Goal: Task Accomplishment & Management: Complete application form

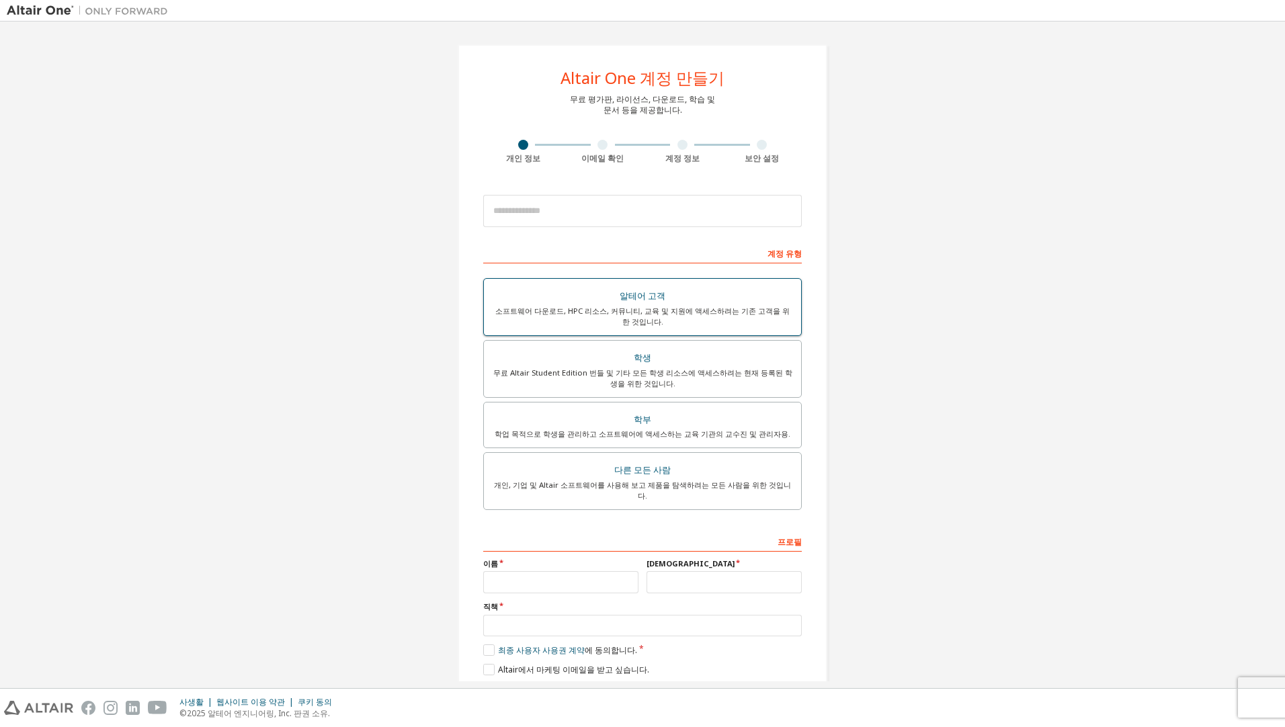
click at [672, 292] on div "알테어 고객" at bounding box center [642, 296] width 301 height 19
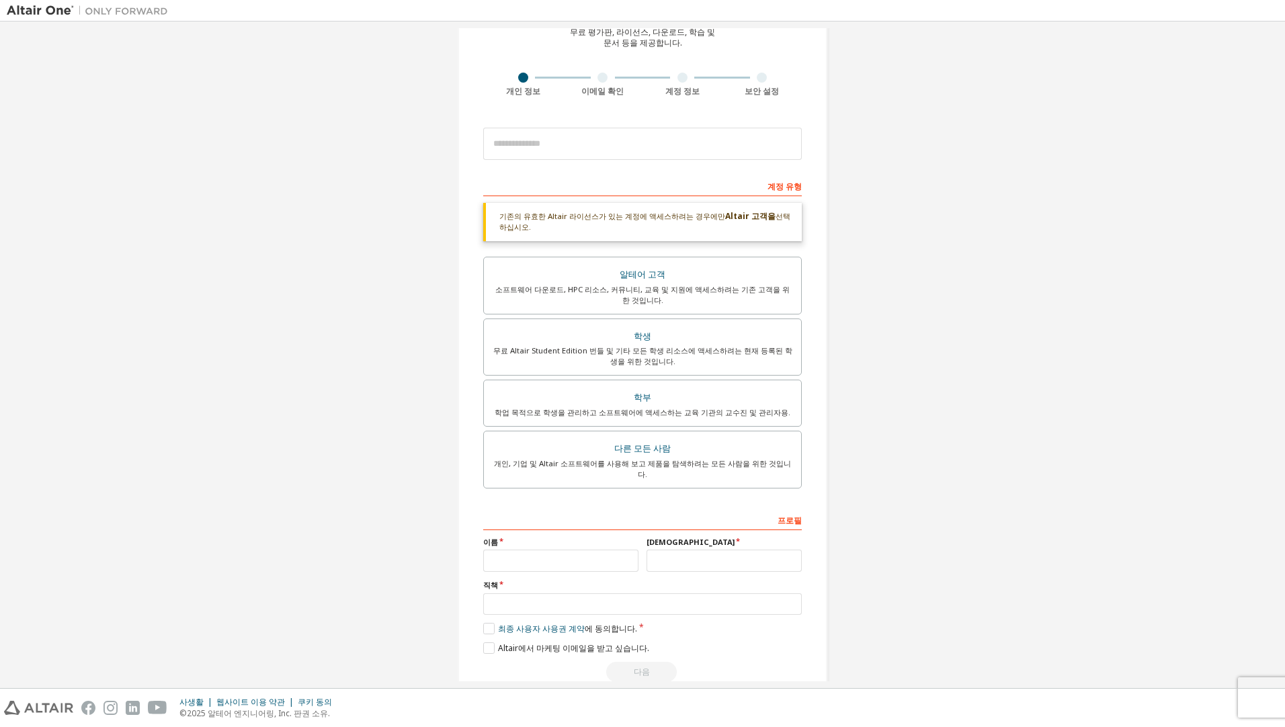
scroll to position [83, 0]
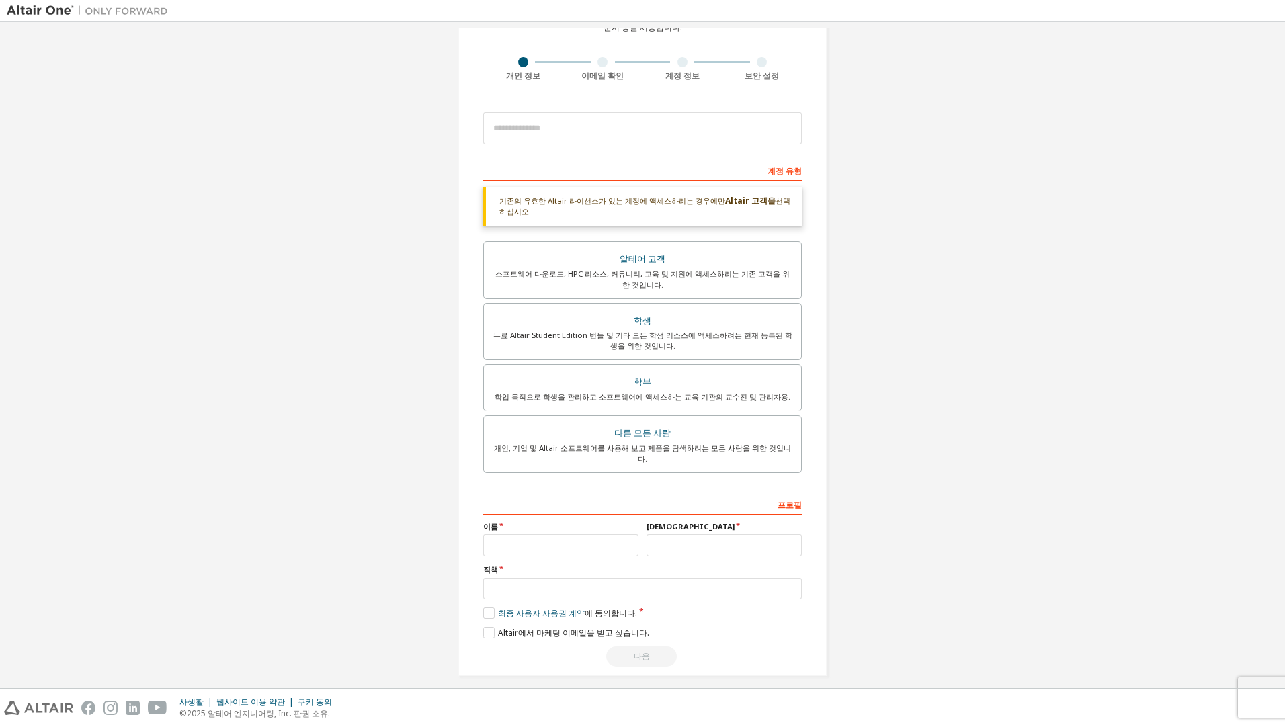
click at [560, 521] on div "이름" at bounding box center [560, 538] width 163 height 35
click at [552, 536] on input "text" at bounding box center [560, 545] width 155 height 22
type input "**"
type input "*"
type input "***"
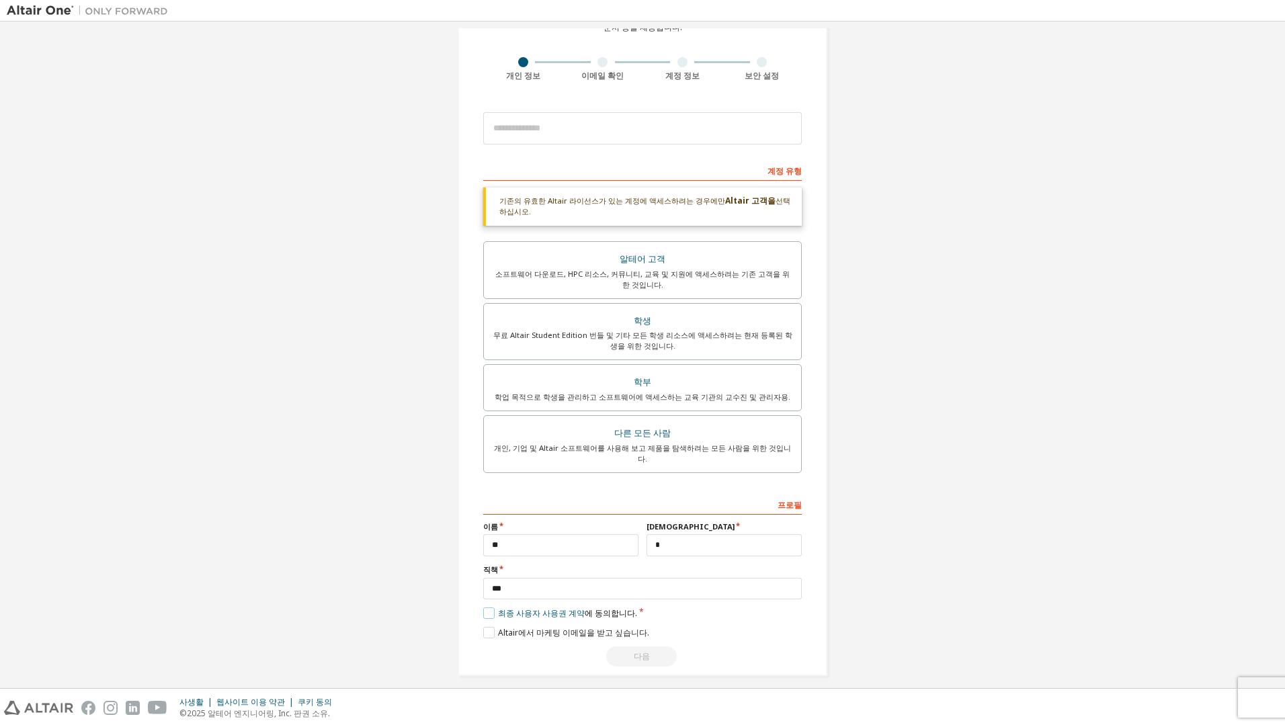
click at [489, 607] on label "최종 사용자 사용권 계약 에 동의합니다." at bounding box center [560, 612] width 154 height 11
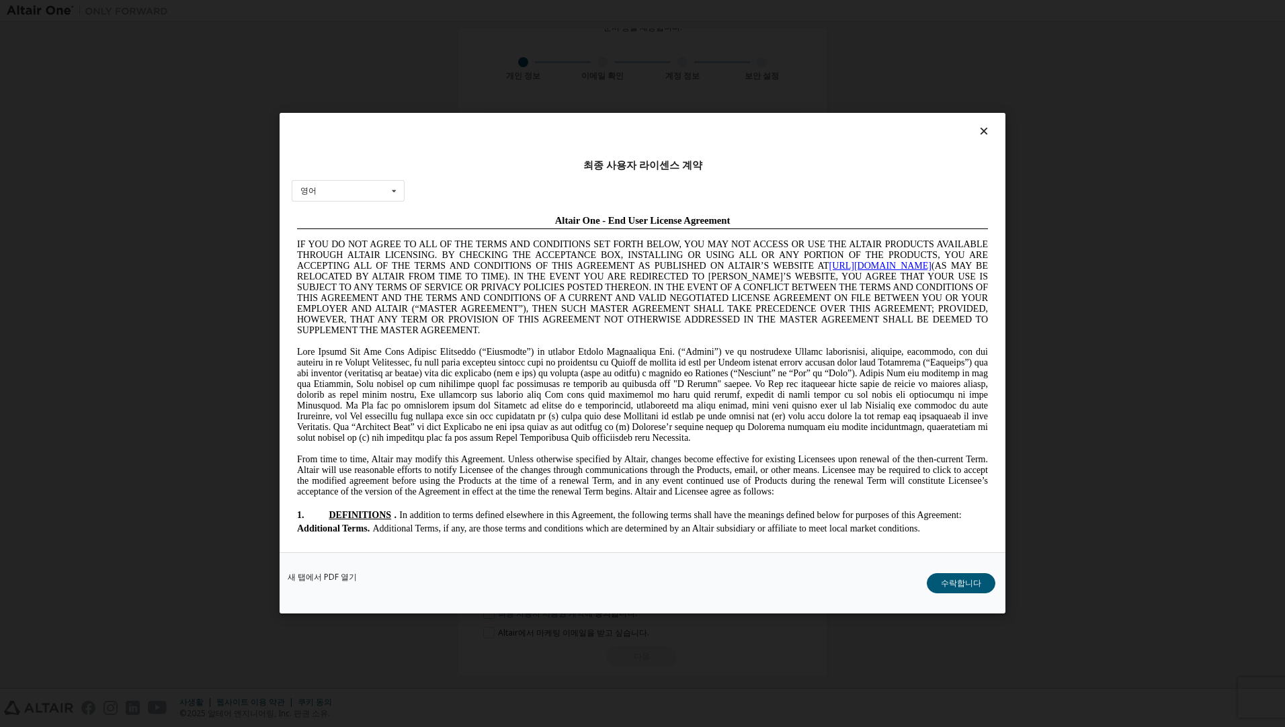
scroll to position [0, 0]
click at [958, 564] on div "새 탭에서 PDF 열기 수락합니다" at bounding box center [643, 583] width 726 height 61
click at [941, 590] on button "수락합니다" at bounding box center [961, 584] width 69 height 20
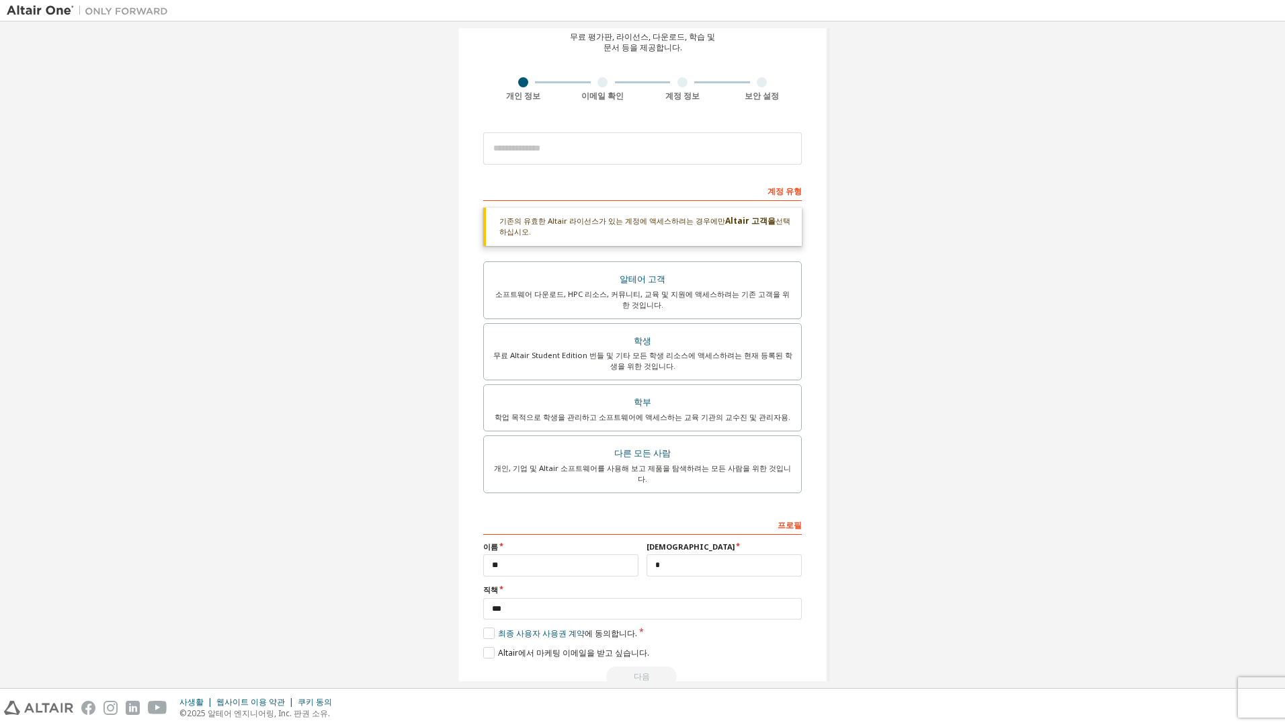
scroll to position [83, 0]
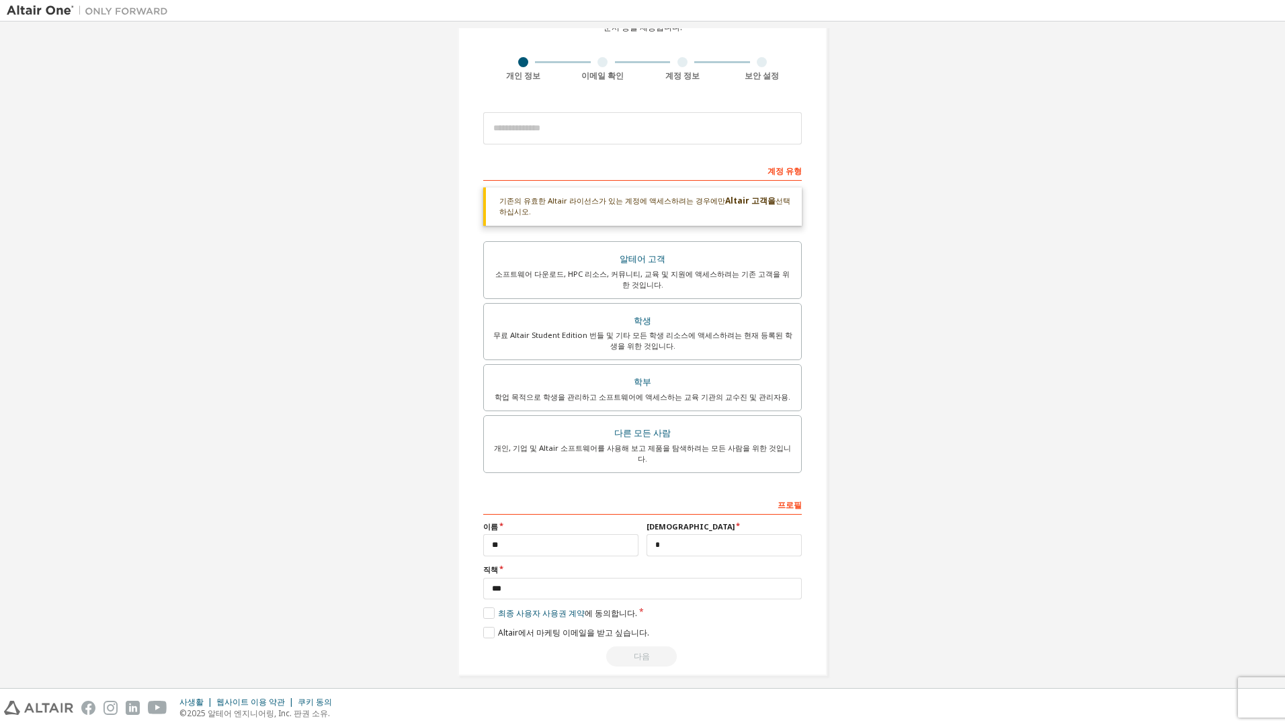
click at [620, 655] on div "다음" at bounding box center [642, 656] width 319 height 20
click at [591, 223] on div "기존의 유효한 Altair 라이선스가 있는 계정에 액세스하려는 경우에만 Altair 고객을 선택하십시오." at bounding box center [642, 206] width 319 height 38
click at [597, 439] on div "다른 모든 사람" at bounding box center [642, 433] width 301 height 19
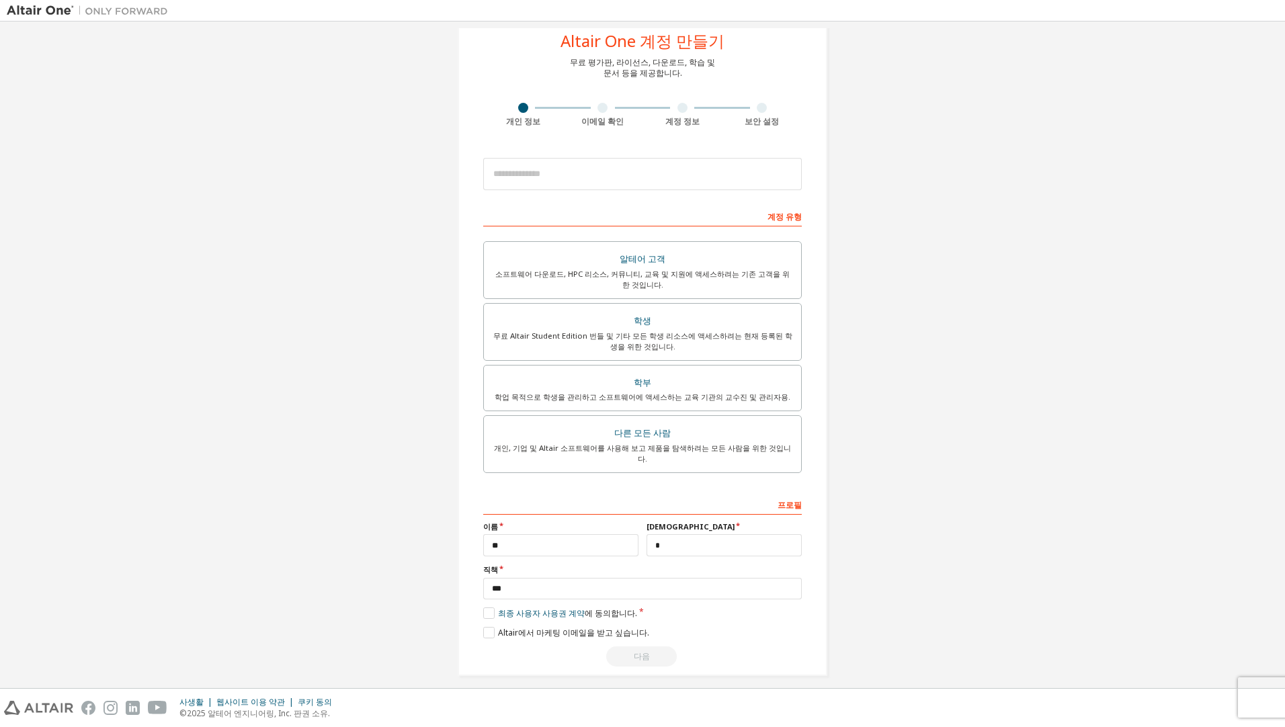
click at [627, 653] on div "다음" at bounding box center [642, 656] width 319 height 20
click at [671, 449] on div "개인, 기업 및 Altair 소프트웨어를 사용해 보고 제품을 탐색하려는 모든 사람을 위한 것입니다." at bounding box center [642, 454] width 301 height 22
click at [542, 613] on div "**********" at bounding box center [642, 580] width 319 height 174
click at [542, 627] on label "Altair에서 마케팅 이메일을 받고 싶습니다." at bounding box center [566, 632] width 166 height 11
click at [644, 634] on div "**********" at bounding box center [642, 580] width 319 height 174
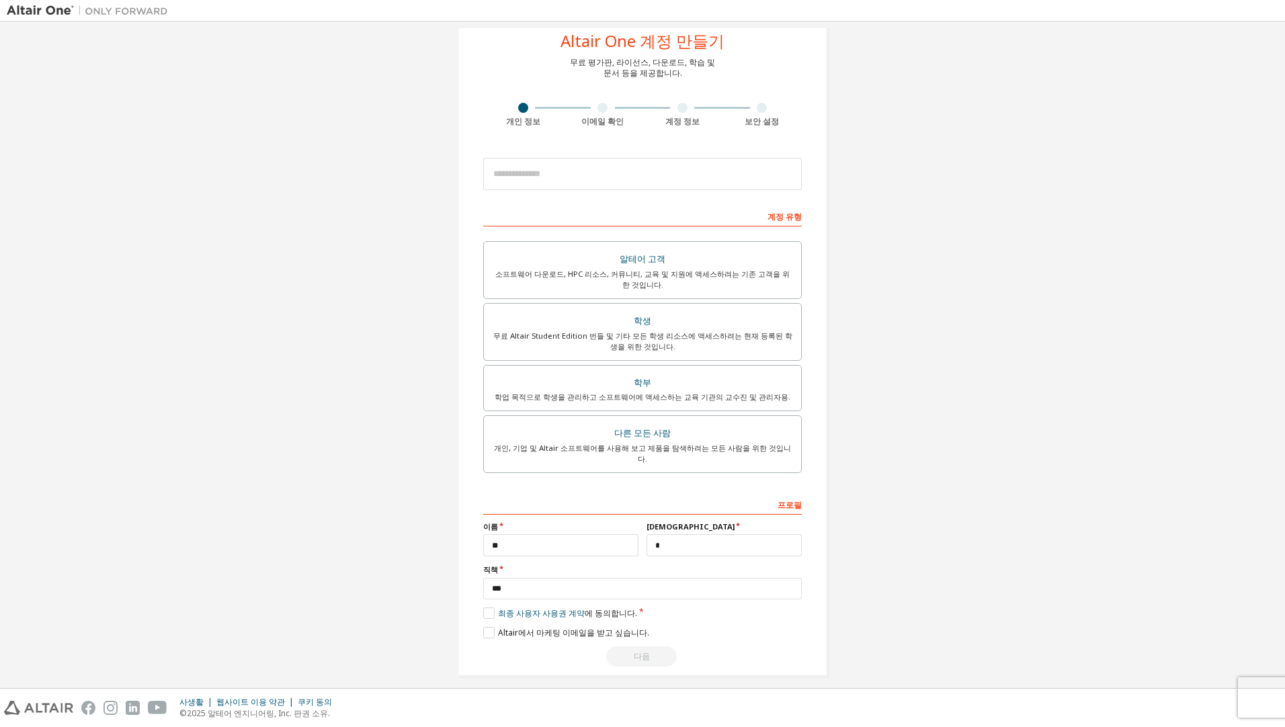
drag, startPoint x: 644, startPoint y: 641, endPoint x: 646, endPoint y: 656, distance: 15.7
click at [644, 646] on div "다음" at bounding box center [642, 656] width 319 height 20
click at [646, 656] on div "Altair One 계정 만들기 무료 평가판, 라이선스, 다운로드, 학습 및 문서 등을 제공합니다. 개인 정보 이메일 확인 계정 정보 보안 설…" at bounding box center [643, 341] width 370 height 669
click at [702, 543] on input "*" at bounding box center [723, 545] width 155 height 22
click at [607, 546] on input "**" at bounding box center [560, 545] width 155 height 22
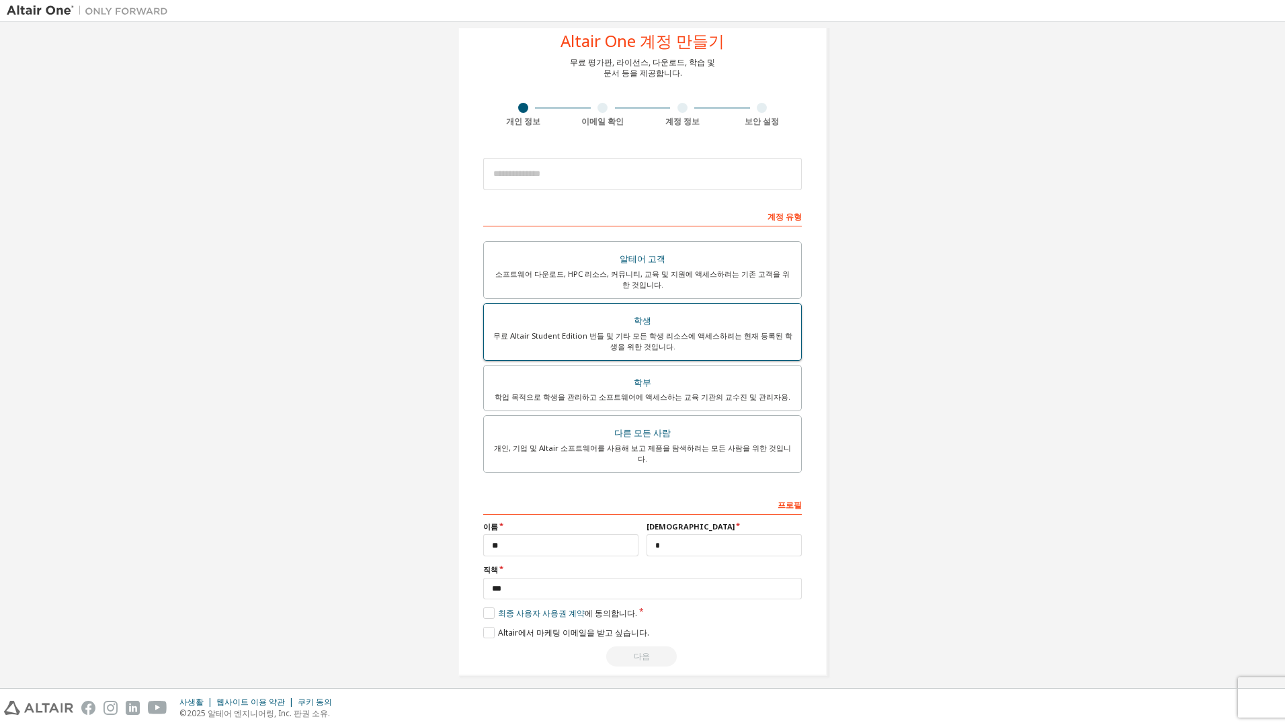
click at [690, 305] on label "학생 무료 Altair Student Edition 번들 및 기타 모든 학생 리소스에 액세스하려는 현재 등록된 학생을 위한 것입니다." at bounding box center [642, 332] width 319 height 58
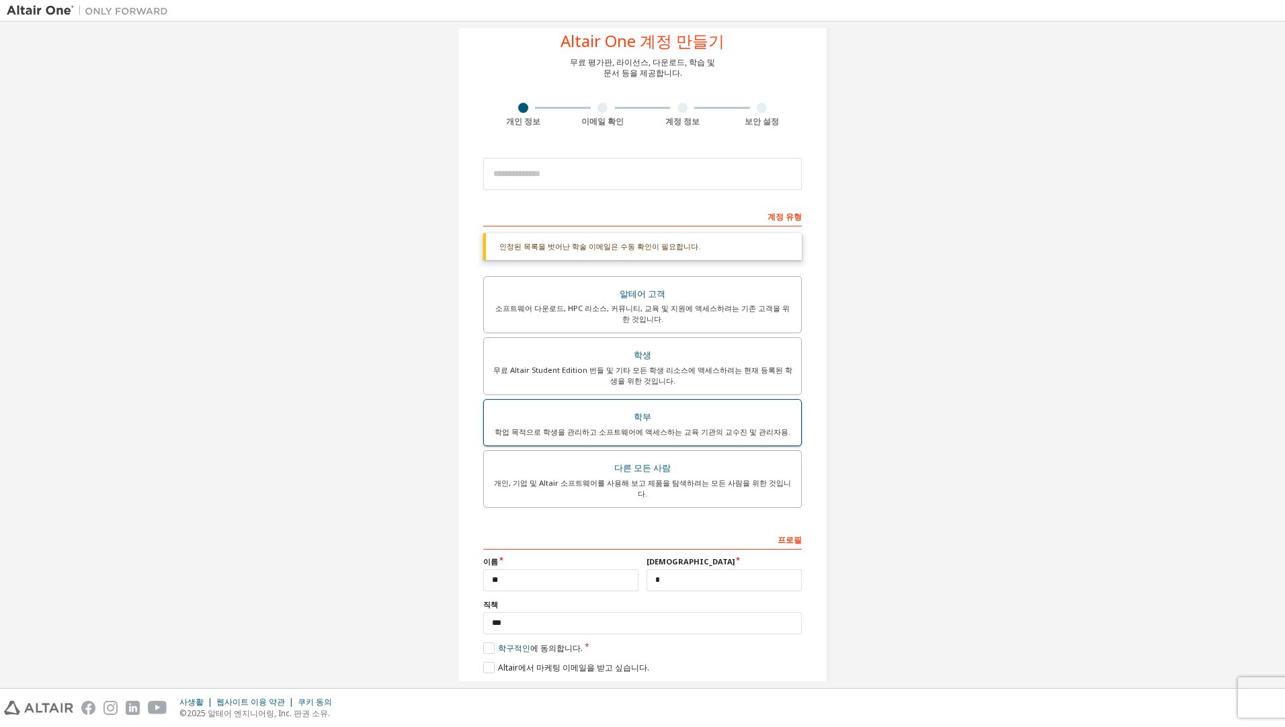
click at [712, 421] on div "학부" at bounding box center [642, 417] width 301 height 19
click at [708, 465] on div "다른 모든 사람" at bounding box center [642, 468] width 301 height 19
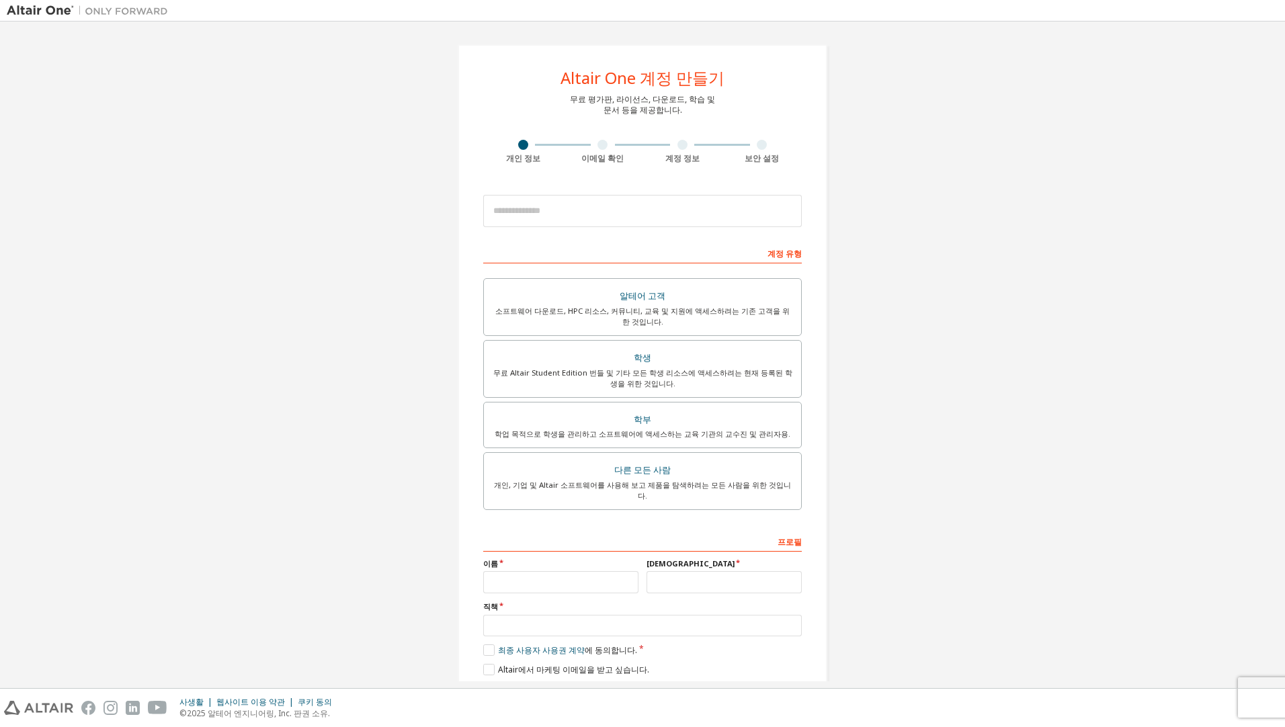
click at [880, 376] on div "Altair One 계정 만들기 무료 평가판, 라이선스, 다운로드, 학습 및 문서 등을 제공합니다. 개인 정보 이메일 확인 계정 정보 보안 설…" at bounding box center [642, 378] width 1271 height 701
click at [86, 624] on div "Altair One 계정 만들기 무료 평가판, 라이선스, 다운로드, 학습 및 문서 등을 제공합니다. 개인 정보 이메일 확인 계정 정보 보안 설…" at bounding box center [642, 378] width 1271 height 701
click at [808, 520] on div "Altair One 계정 만들기 무료 평가판, 라이선스, 다운로드, 학습 및 문서 등을 제공합니다. 개인 정보 이메일 확인 계정 정보 보안 설…" at bounding box center [643, 378] width 370 height 669
click at [996, 605] on div "Altair One 계정 만들기 무료 평가판, 라이선스, 다운로드, 학습 및 문서 등을 제공합니다. 개인 정보 이메일 확인 계정 정보 보안 설…" at bounding box center [642, 378] width 1271 height 701
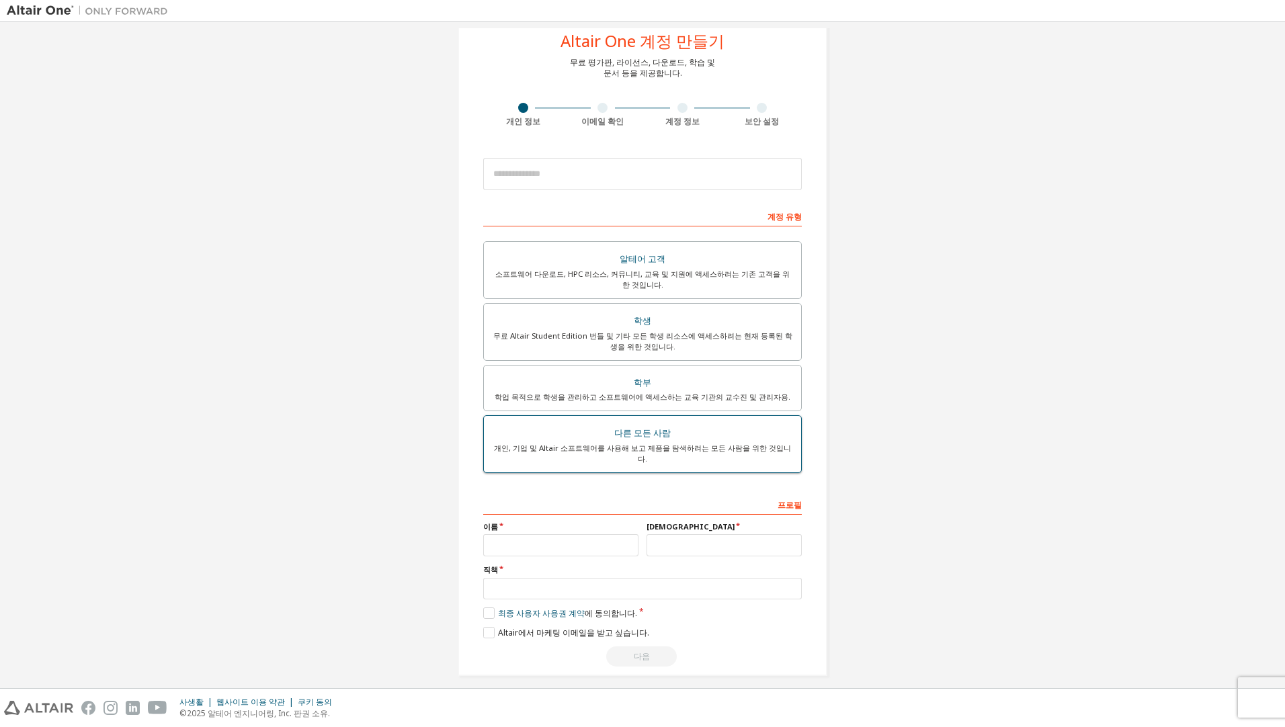
click at [619, 435] on div "다른 모든 사람" at bounding box center [642, 433] width 301 height 19
click at [581, 537] on input "text" at bounding box center [560, 545] width 155 height 22
type input "*"
type input "**"
type input "*"
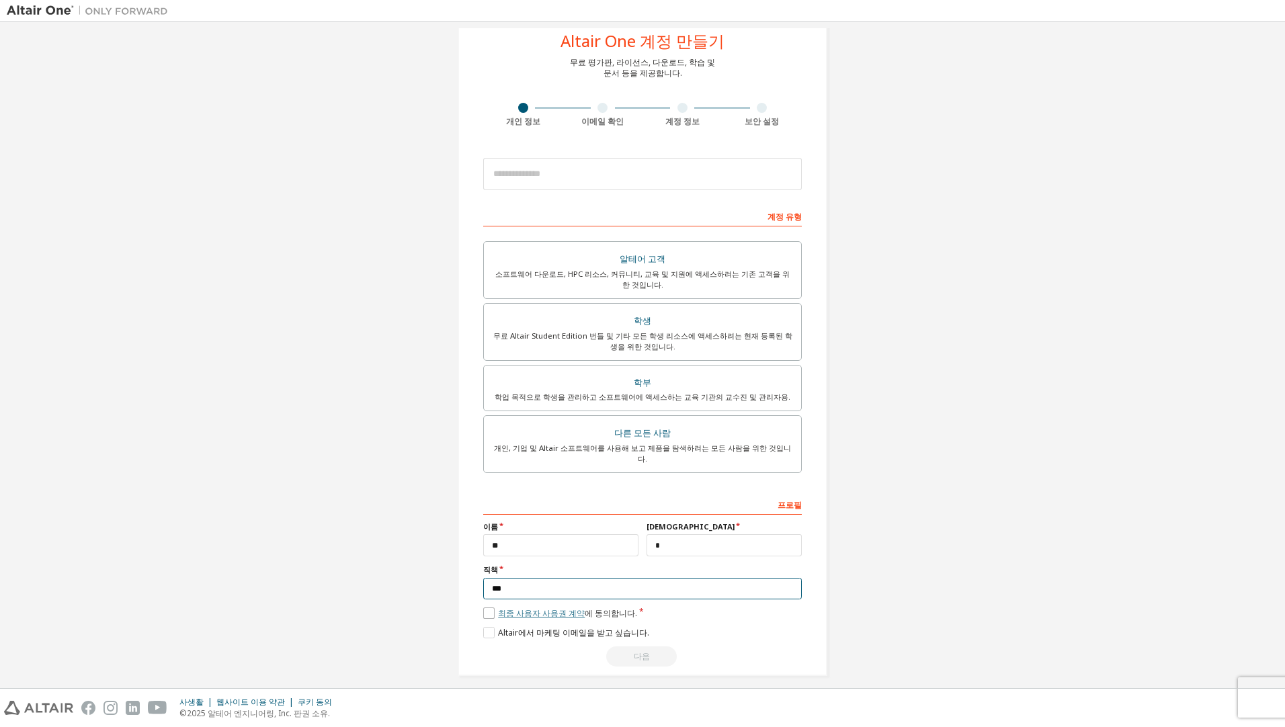
type input "***"
click at [542, 607] on link "최종 사용자 사용권 계약" at bounding box center [541, 612] width 87 height 11
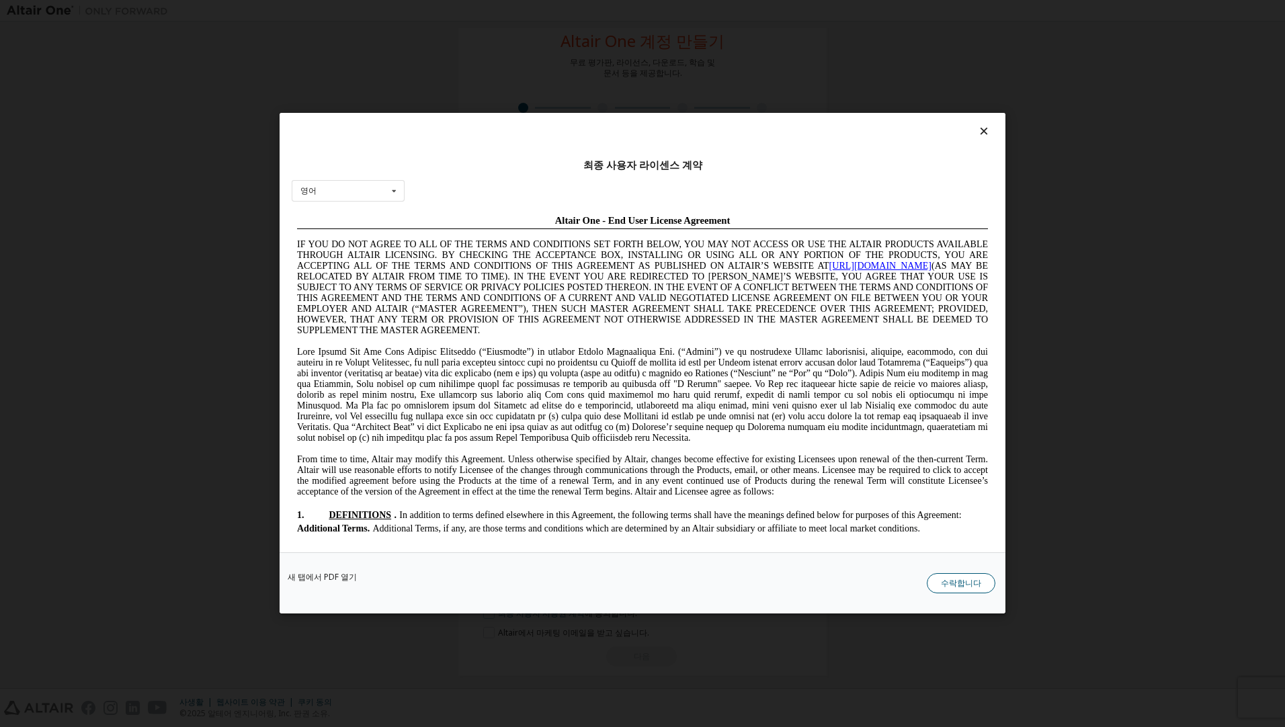
scroll to position [0, 0]
click at [946, 586] on button "수락합니다" at bounding box center [961, 584] width 69 height 20
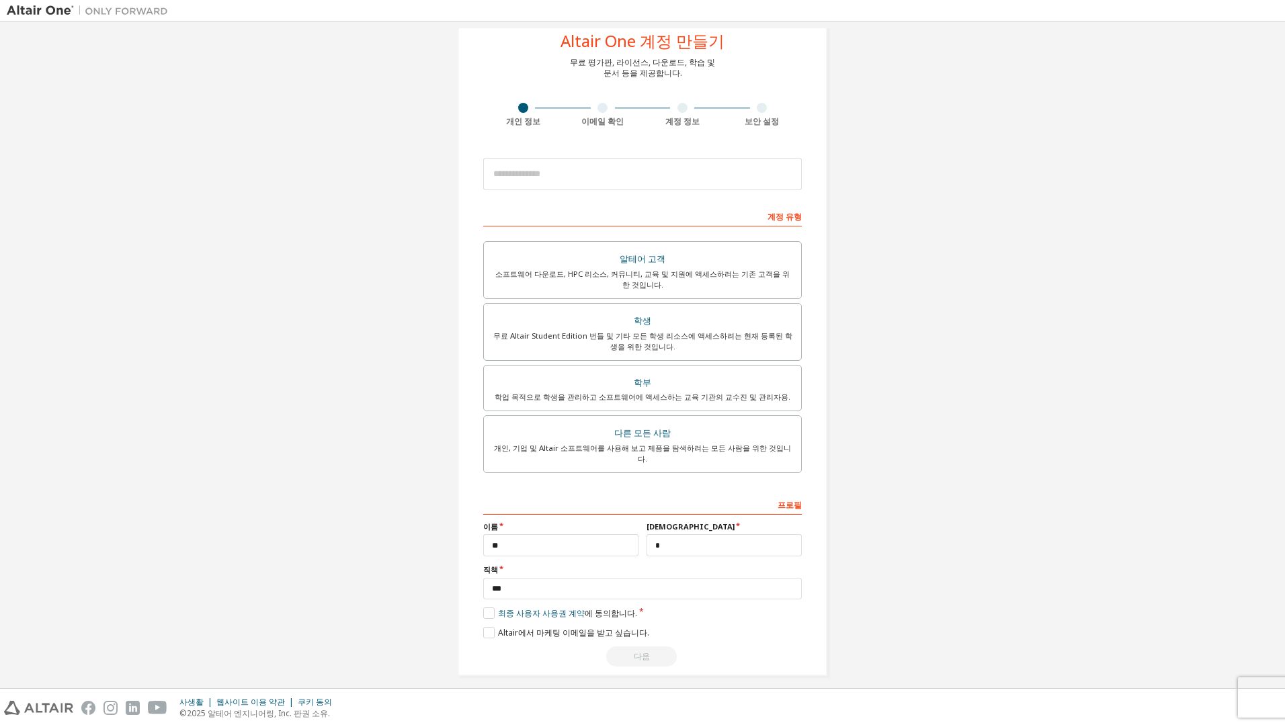
click at [620, 650] on div "다음" at bounding box center [642, 656] width 319 height 20
click at [582, 183] on input "email" at bounding box center [642, 174] width 319 height 32
type input "*"
type input "**********"
click at [670, 327] on div "학생" at bounding box center [642, 321] width 301 height 19
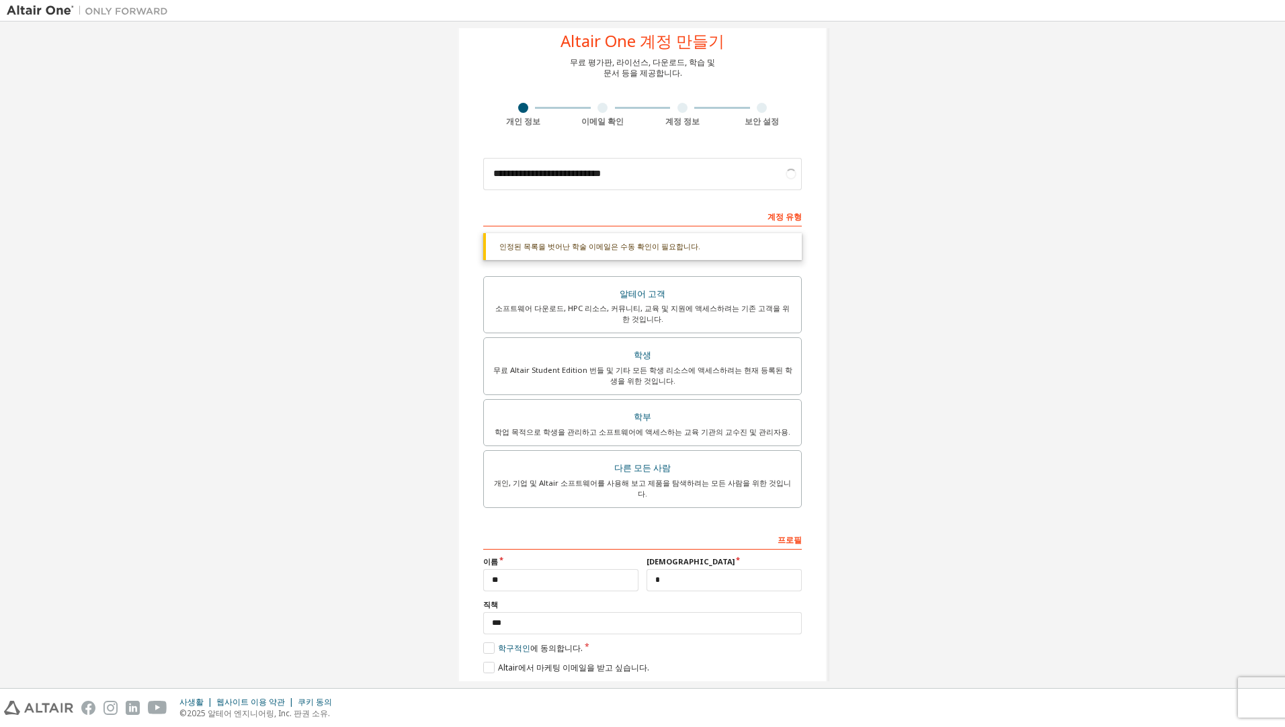
click at [676, 271] on div "인정된 목록을 벗어난 학술 이메일은 수동 확인이 필요합니다. You must enter a valid email address provided…" at bounding box center [642, 372] width 319 height 279
click at [675, 301] on div "알테어 고객" at bounding box center [642, 294] width 301 height 19
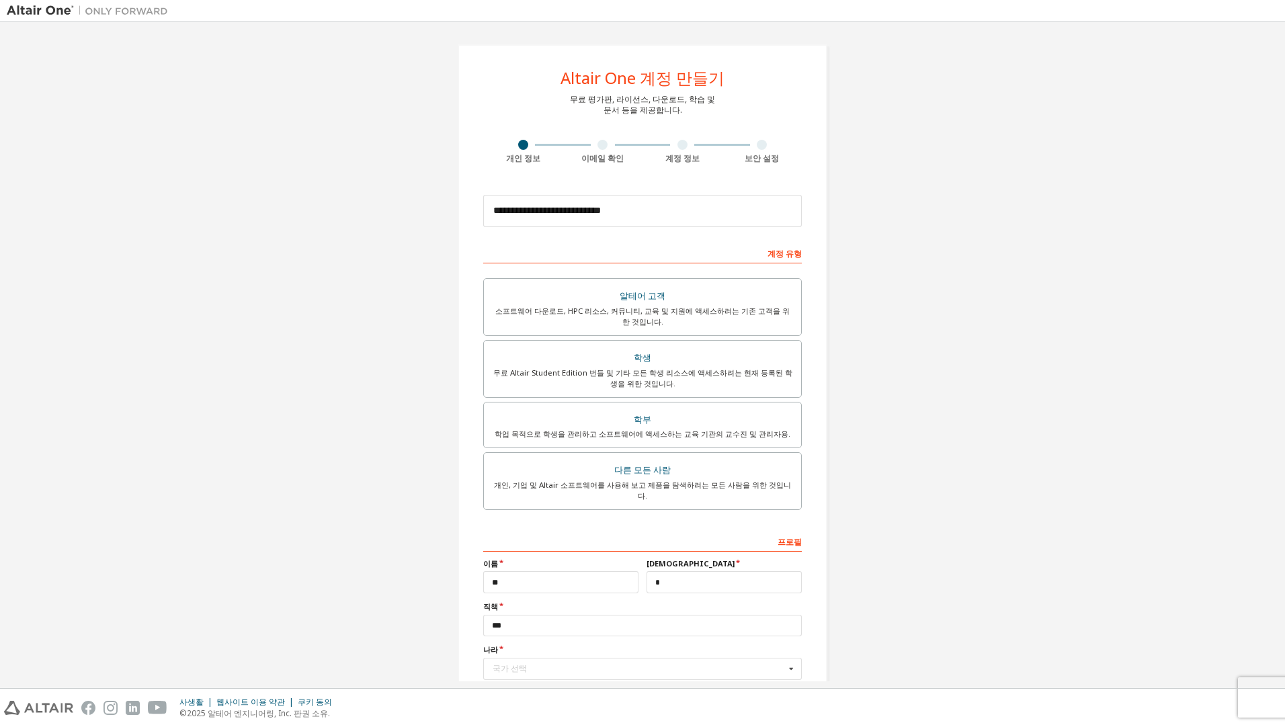
scroll to position [81, 0]
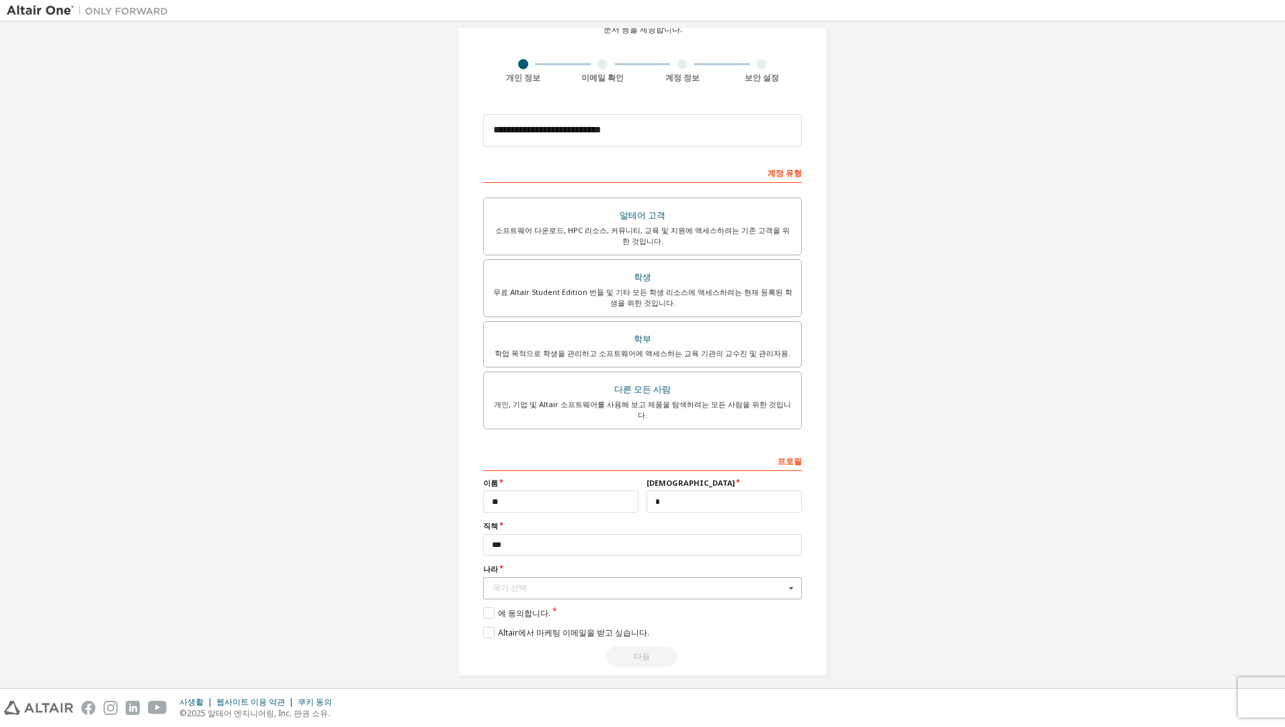
click at [560, 584] on div "국가 선택" at bounding box center [639, 588] width 292 height 8
click at [638, 621] on span "대한민국" at bounding box center [642, 625] width 299 height 8
type input "***"
click at [520, 607] on label "에 동의합니다." at bounding box center [516, 612] width 67 height 11
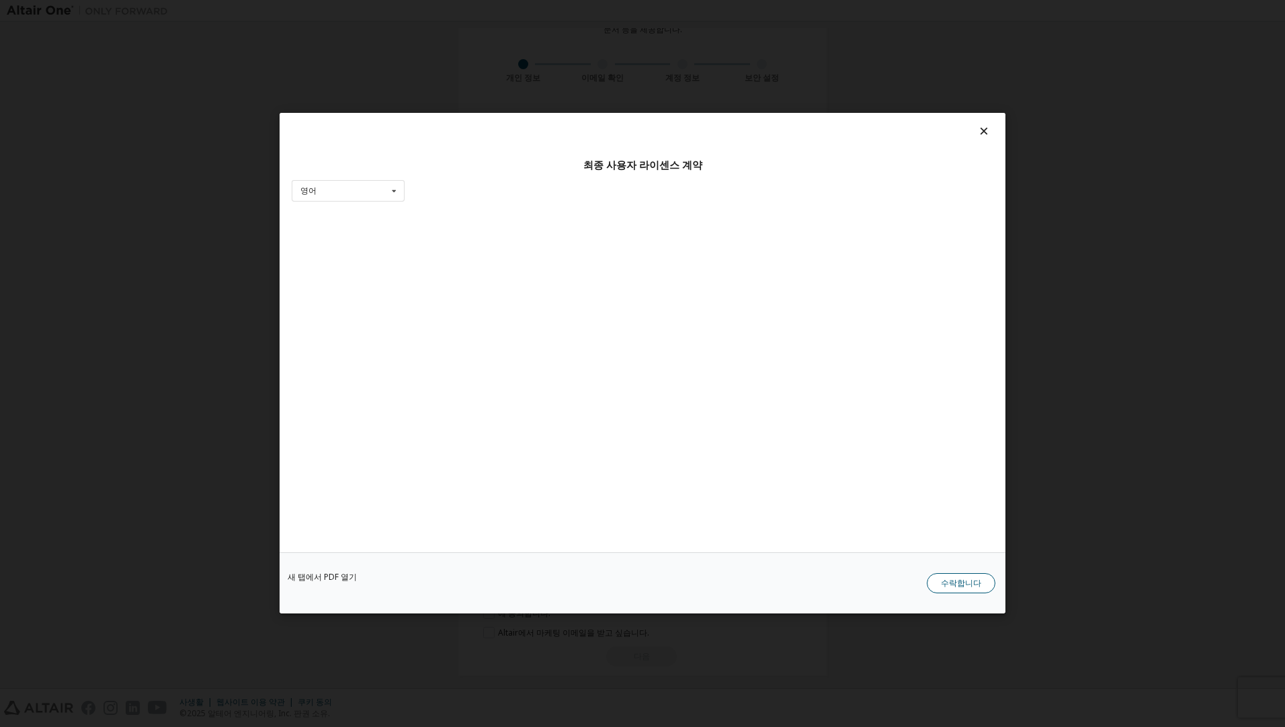
click at [954, 583] on button "수락합니다" at bounding box center [961, 584] width 69 height 20
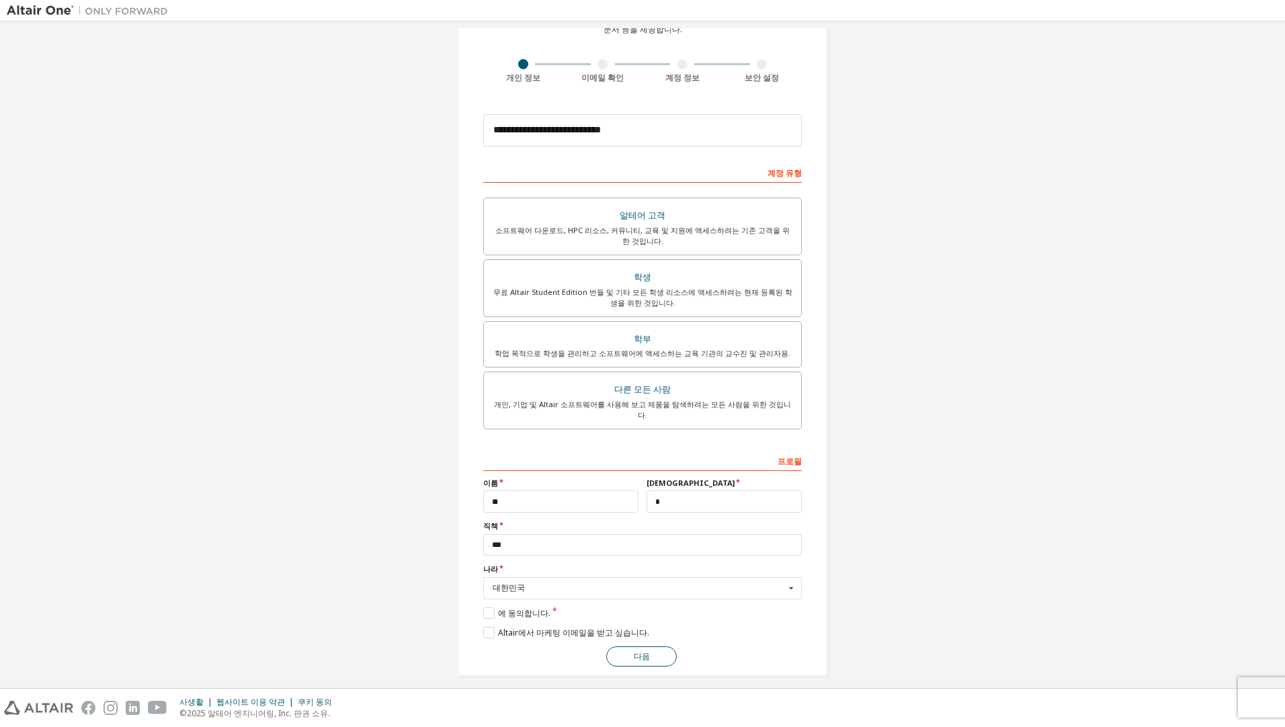
click at [646, 646] on button "다음" at bounding box center [641, 656] width 71 height 20
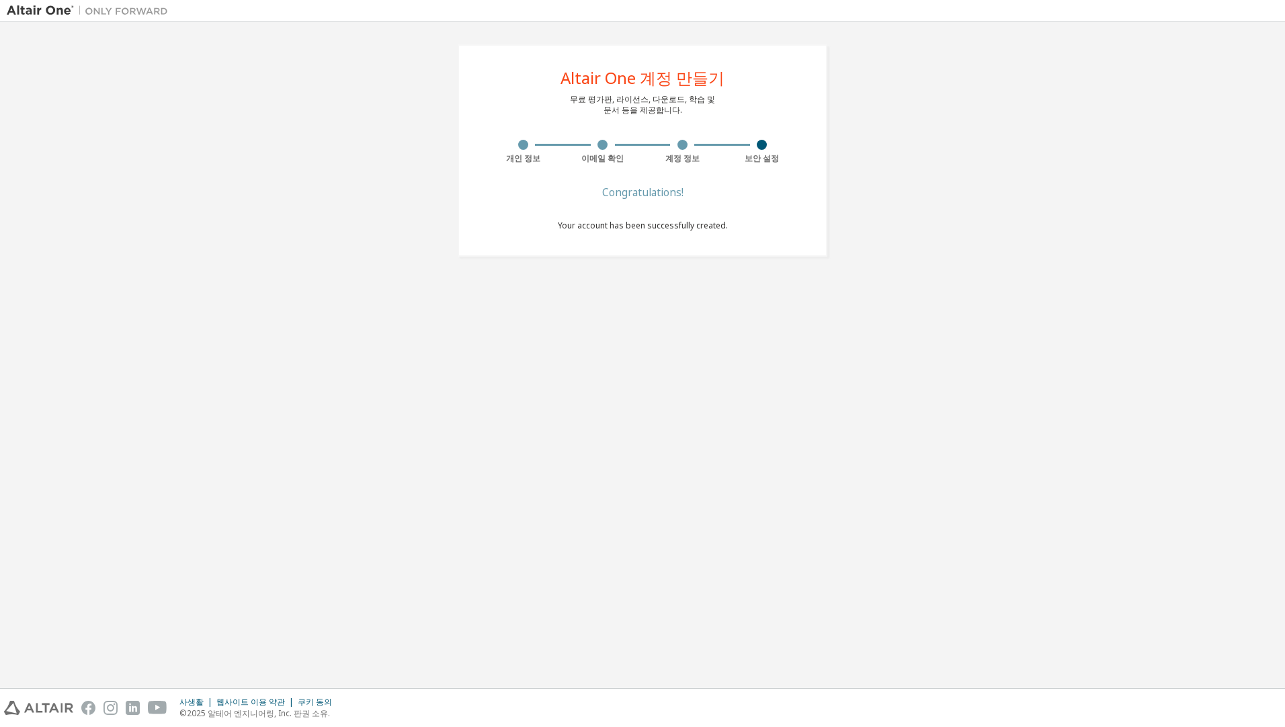
scroll to position [0, 0]
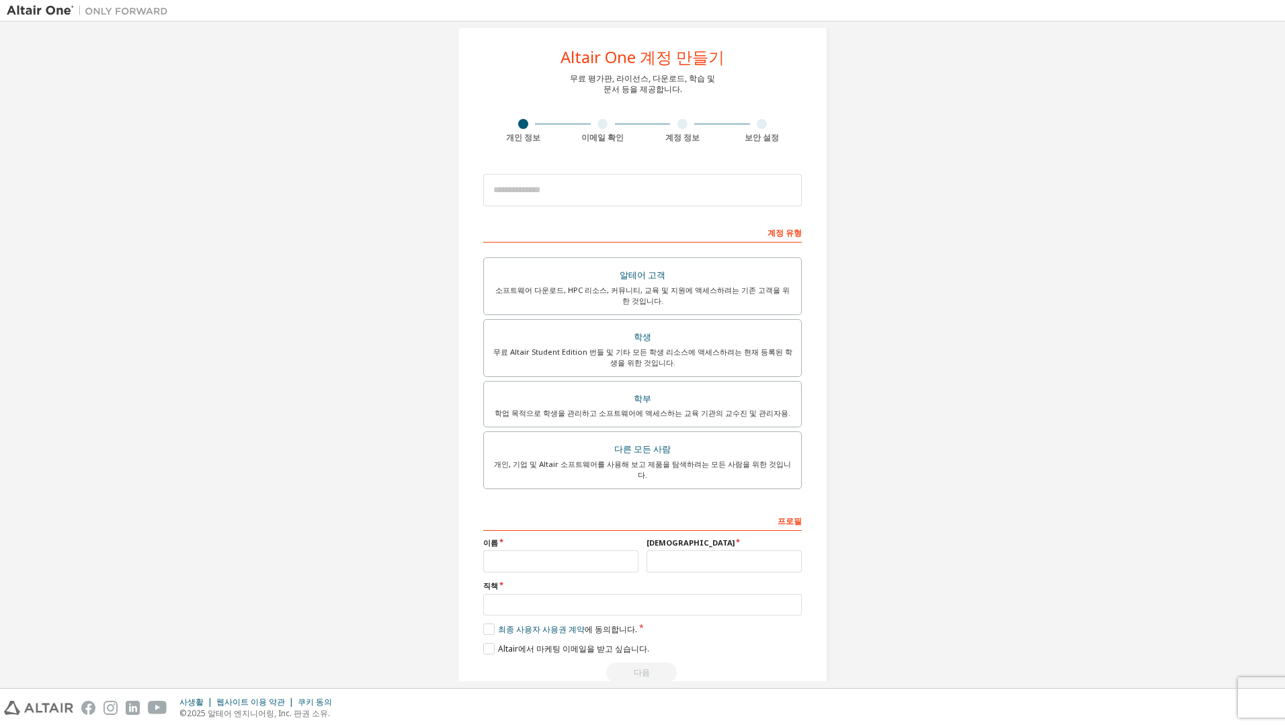
scroll to position [37, 0]
